Goal: Understand process/instructions

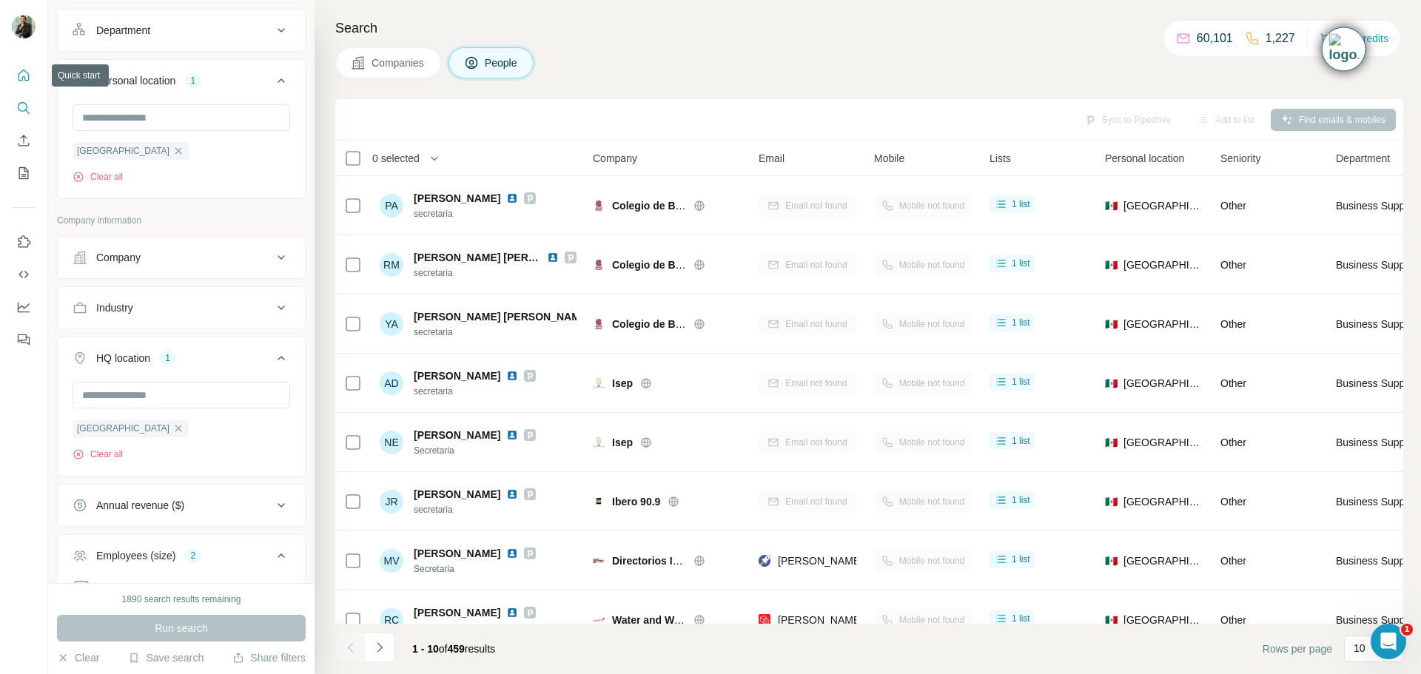
click at [22, 77] on icon "Quick start" at bounding box center [23, 75] width 11 height 11
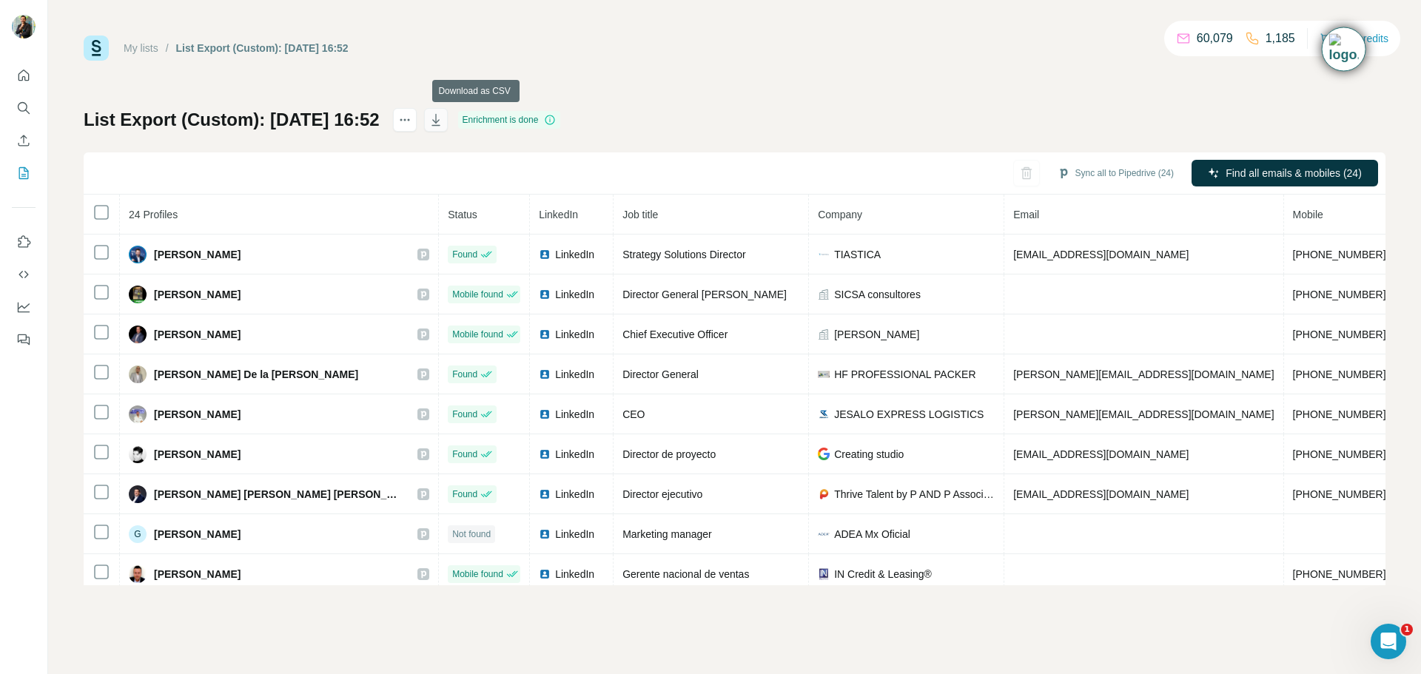
click at [443, 119] on icon "button" at bounding box center [435, 119] width 15 height 15
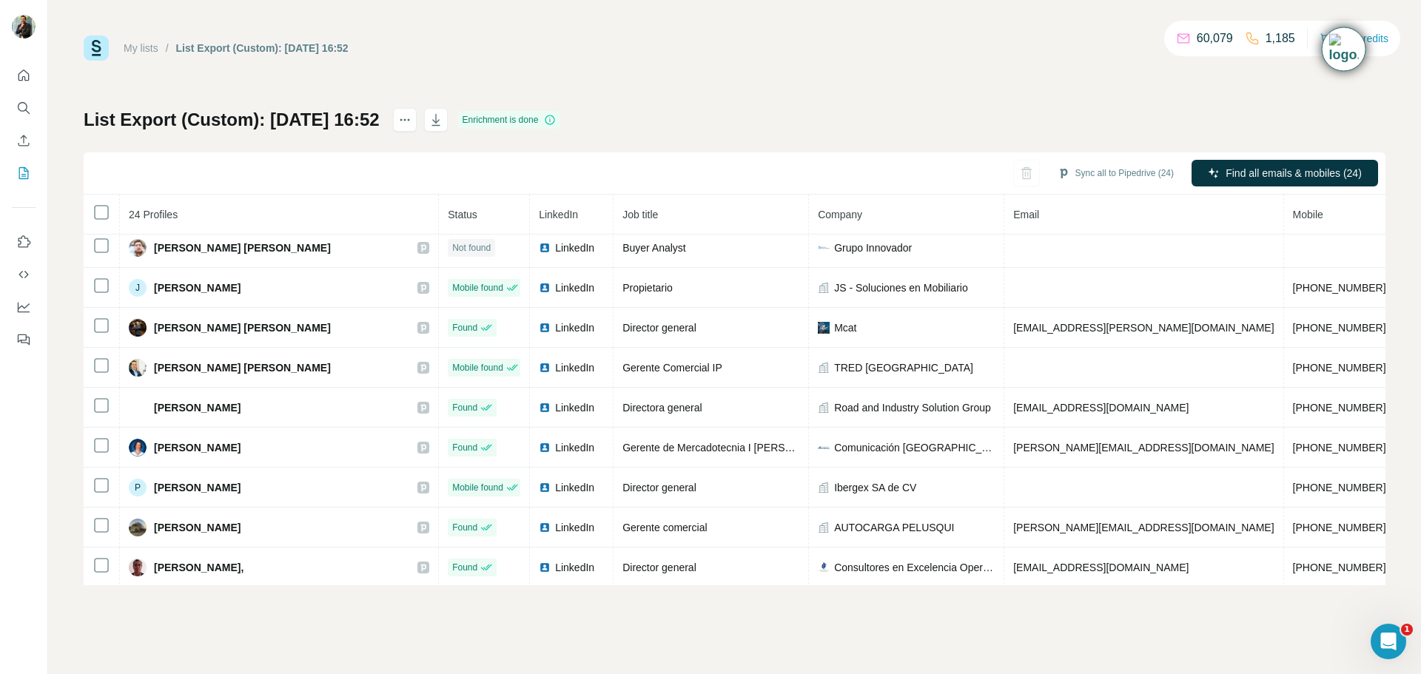
scroll to position [616, 0]
